Goal: Find specific fact: Find specific fact

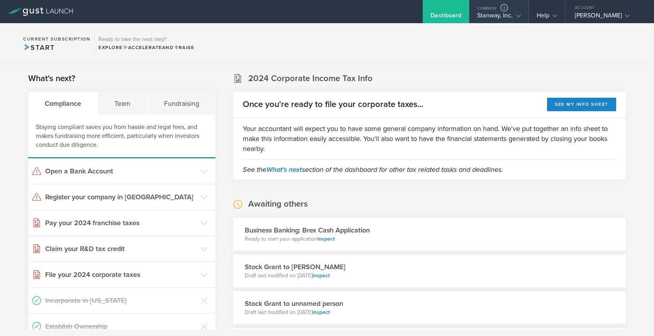
click at [498, 19] on div "Stanway, Inc." at bounding box center [498, 18] width 43 height 12
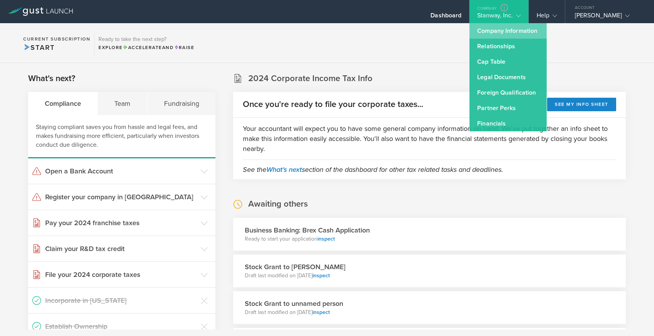
click at [497, 29] on link "Company Information" at bounding box center [508, 30] width 77 height 15
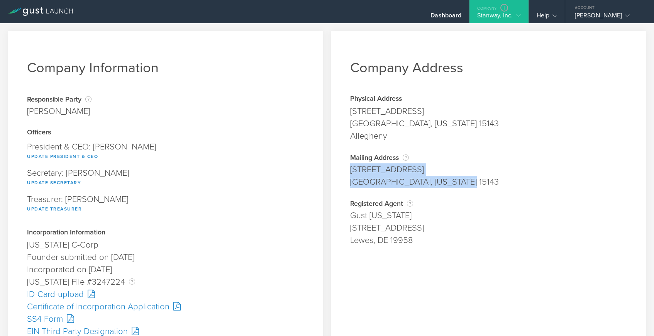
drag, startPoint x: 350, startPoint y: 171, endPoint x: 464, endPoint y: 187, distance: 115.1
click at [464, 187] on span "[STREET_ADDRESS][US_STATE]" at bounding box center [488, 175] width 277 height 25
copy span "[STREET_ADDRESS][US_STATE]"
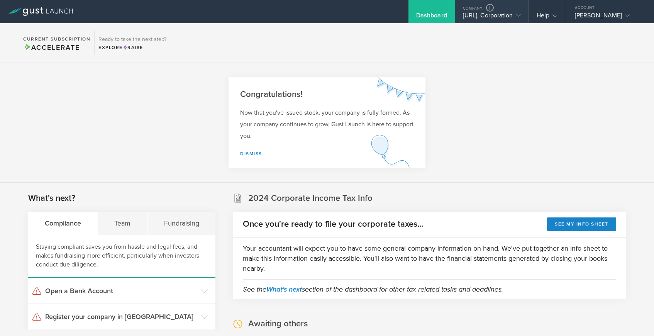
click at [471, 15] on div "mangoes.ai, Corporation" at bounding box center [492, 18] width 58 height 12
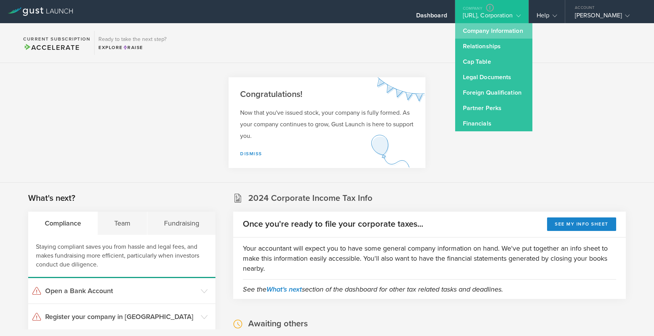
click at [467, 32] on link "Company Information" at bounding box center [493, 30] width 77 height 15
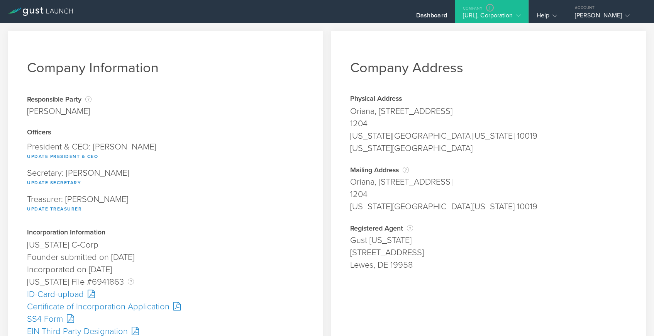
drag, startPoint x: 351, startPoint y: 180, endPoint x: 453, endPoint y: 186, distance: 102.1
click at [453, 186] on div "Oriana, 420 East 54 Street" at bounding box center [488, 182] width 277 height 12
copy div "Oriana, 420 East 54 Street"
